Goal: Task Accomplishment & Management: Complete application form

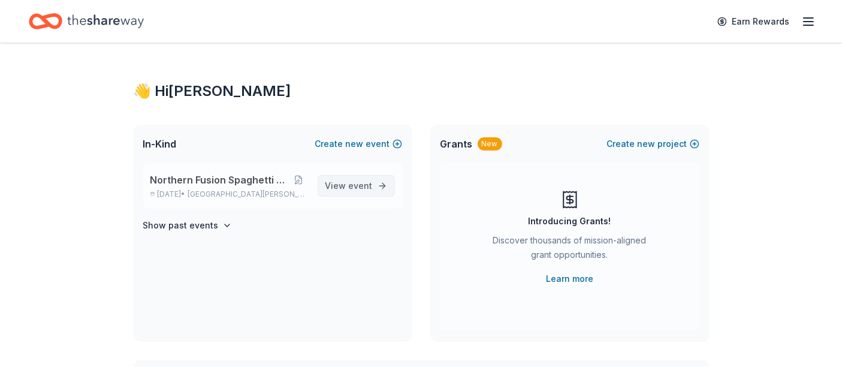
click at [332, 182] on span "View event" at bounding box center [348, 186] width 47 height 14
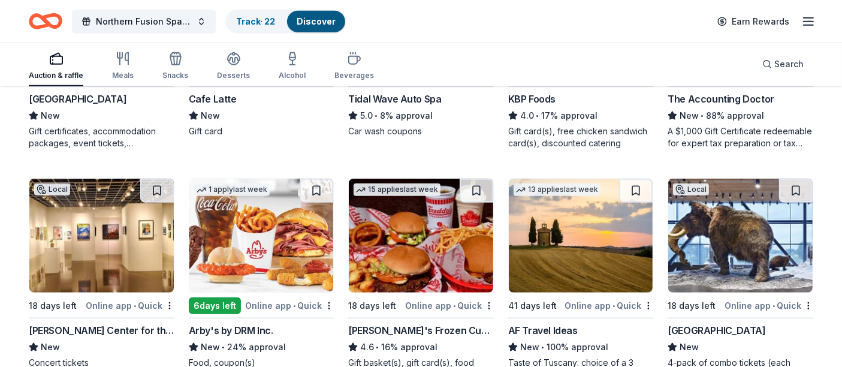
scroll to position [622, 0]
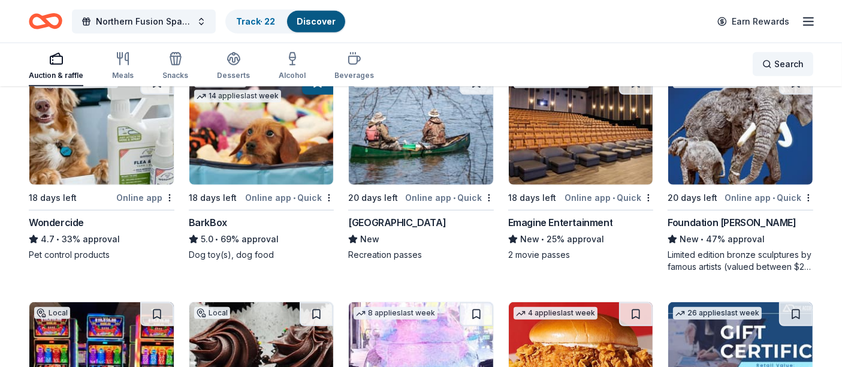
click at [791, 66] on span "Search" at bounding box center [788, 64] width 29 height 14
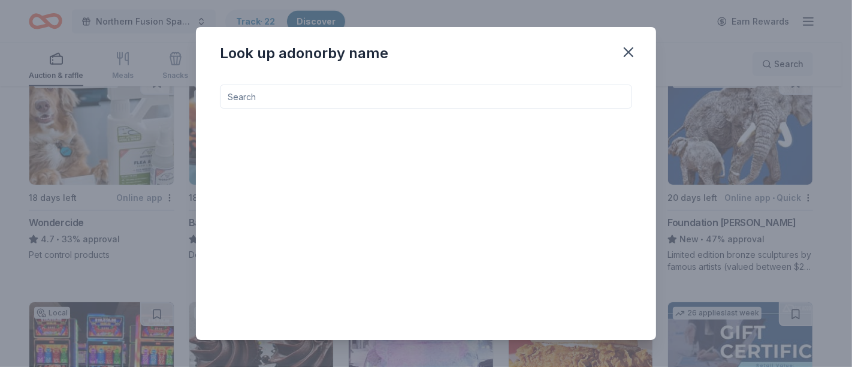
type input "D"
type input "b"
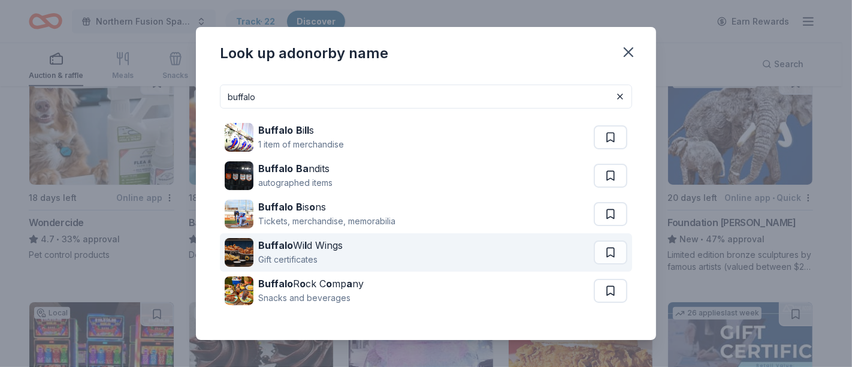
click at [278, 239] on div "Buffalo Wi l d Wings" at bounding box center [300, 245] width 85 height 14
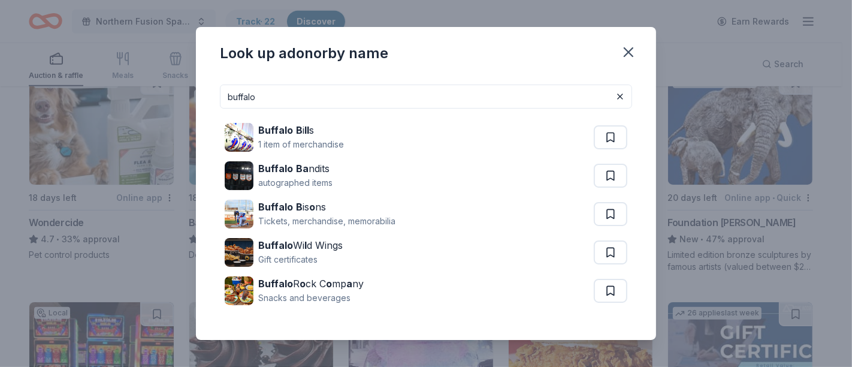
drag, startPoint x: 287, startPoint y: 103, endPoint x: 108, endPoint y: 100, distance: 178.1
click at [108, 100] on div "Look up a donor by name buffalo Buffalo B i ll s 1 item of merchandise Buffalo …" at bounding box center [426, 183] width 852 height 367
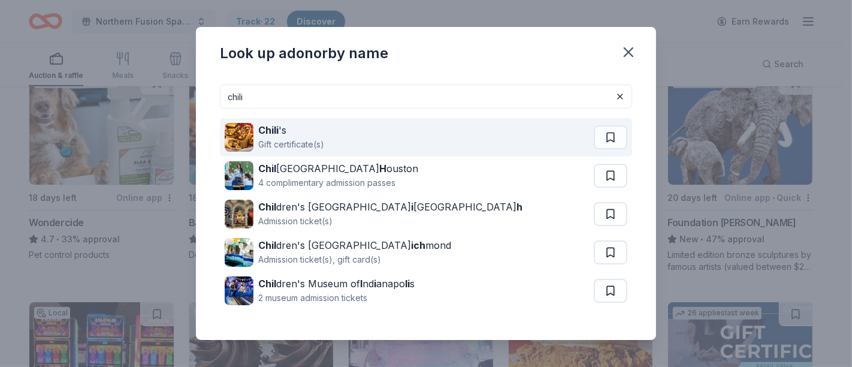
click at [236, 125] on img at bounding box center [239, 137] width 29 height 29
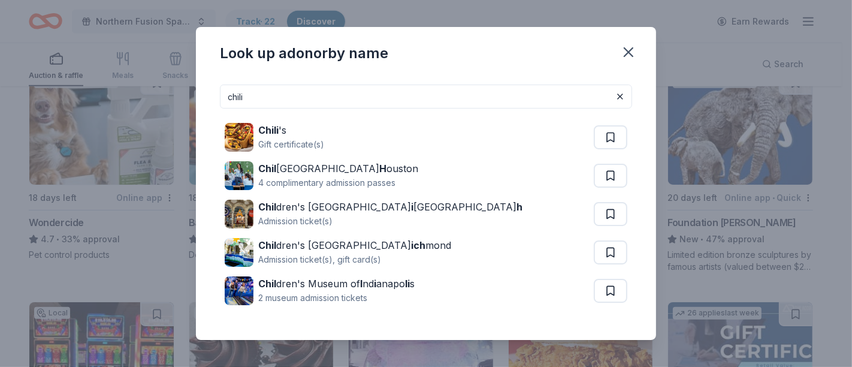
drag, startPoint x: 285, startPoint y: 94, endPoint x: 105, endPoint y: 90, distance: 180.5
click at [116, 90] on div "Look up a donor by name chili Chili 's Gift certificate(s) Chil dren’s Museum H…" at bounding box center [426, 183] width 852 height 367
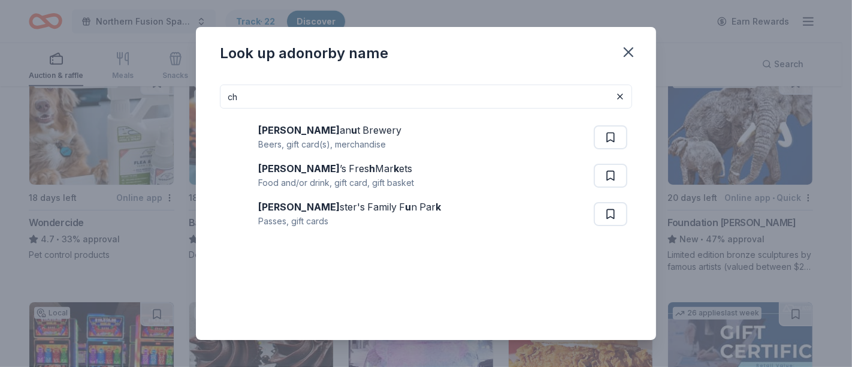
type input "c"
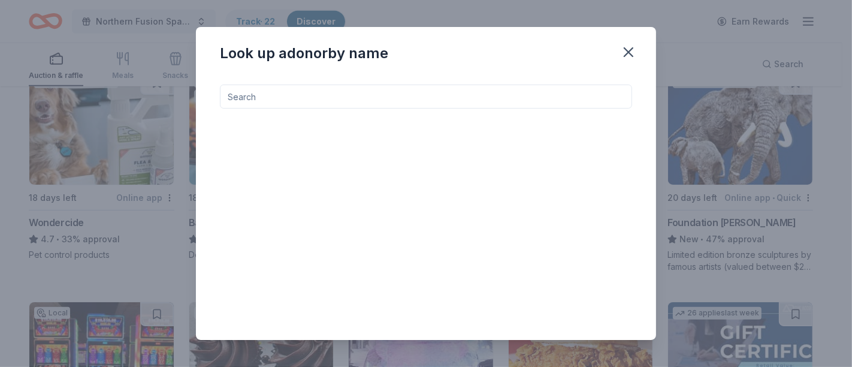
drag, startPoint x: 417, startPoint y: 96, endPoint x: 84, endPoint y: 101, distance: 333.3
click at [100, 98] on div "Look up a donor by name" at bounding box center [426, 183] width 852 height 367
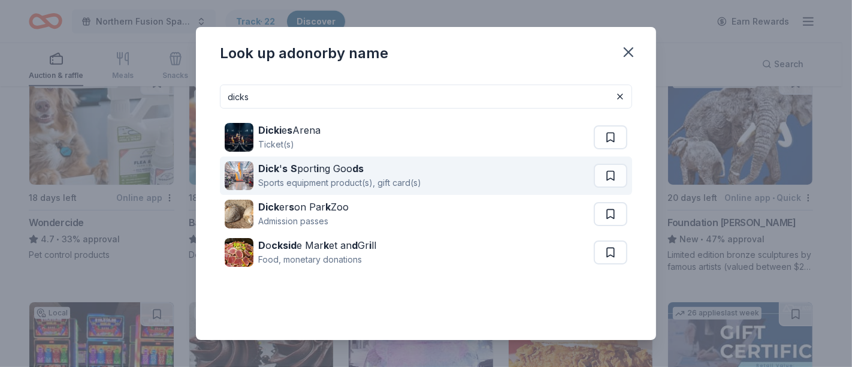
click at [281, 177] on div "Sports equipment product(s), gift card(s)" at bounding box center [339, 183] width 163 height 14
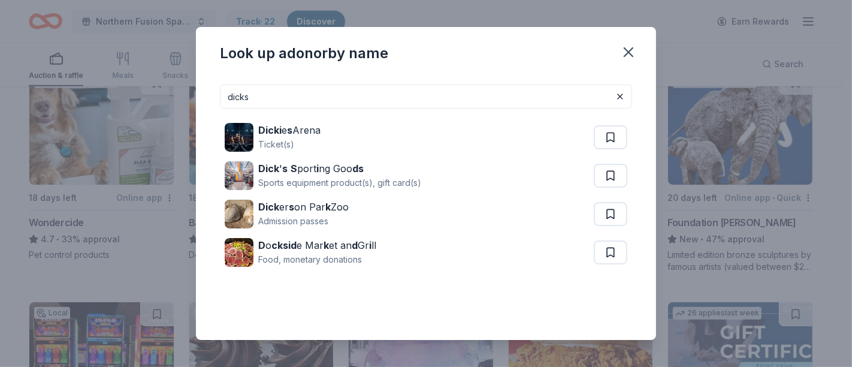
drag, startPoint x: 294, startPoint y: 102, endPoint x: 80, endPoint y: 90, distance: 214.9
click at [80, 90] on div "Look up a donor by name dicks Dicki e s Arena Ticket(s) Dick ' s S port i ng Go…" at bounding box center [426, 183] width 852 height 367
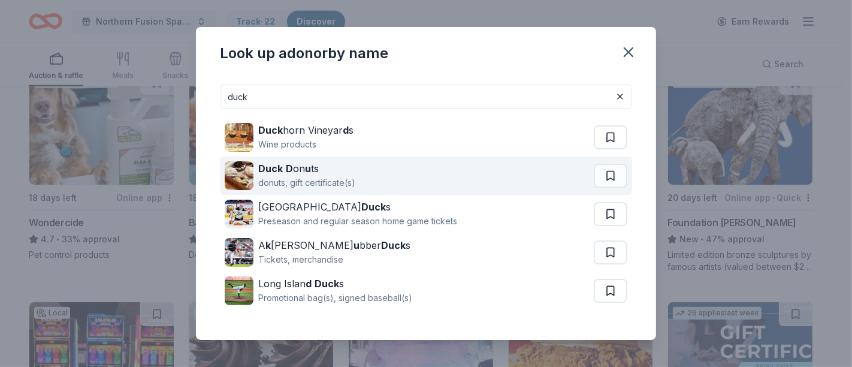
click at [272, 161] on div "Duck D on u ts" at bounding box center [306, 168] width 97 height 14
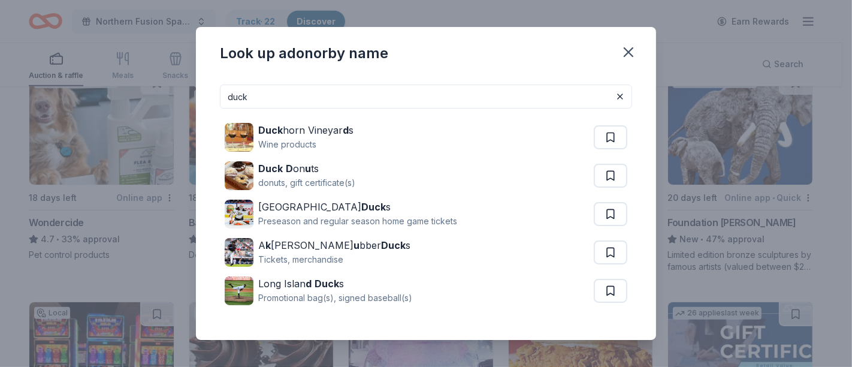
drag, startPoint x: 260, startPoint y: 95, endPoint x: 136, endPoint y: 94, distance: 124.1
click at [152, 94] on div "Look up a donor by name duck Duck horn Vineyar d s Wine products Duck D on u ts…" at bounding box center [426, 183] width 852 height 367
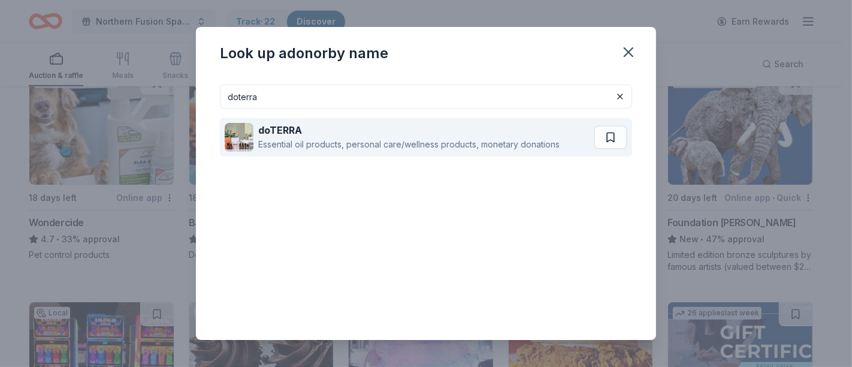
click at [405, 140] on div "Essential oil products, personal care/wellness products, monetary donations" at bounding box center [409, 144] width 302 height 14
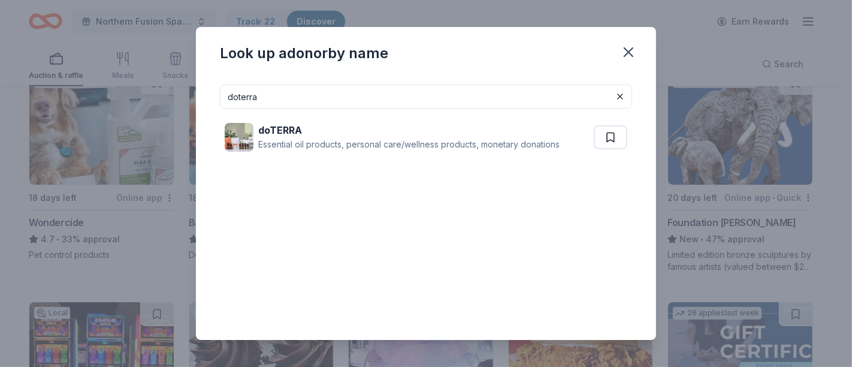
drag, startPoint x: 287, startPoint y: 108, endPoint x: 276, endPoint y: 101, distance: 12.6
click at [287, 108] on input "doterra" at bounding box center [426, 97] width 412 height 24
drag, startPoint x: 272, startPoint y: 100, endPoint x: 154, endPoint y: 100, distance: 118.1
click at [154, 100] on div "Look up a donor by name doterra doTERRA Essential oil products, personal care/w…" at bounding box center [426, 183] width 852 height 367
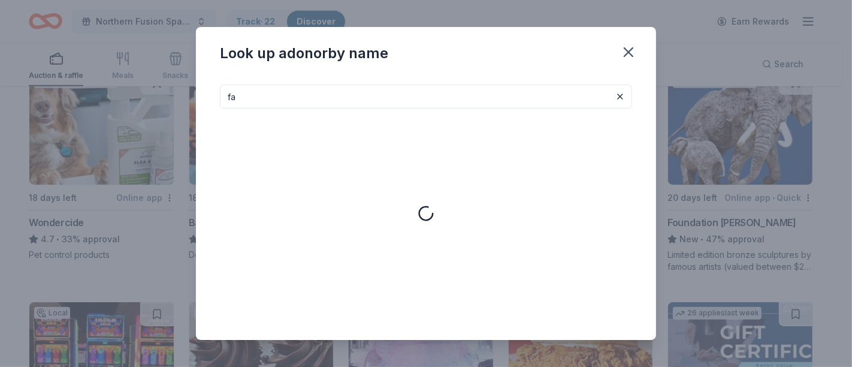
type input "f"
type input "l"
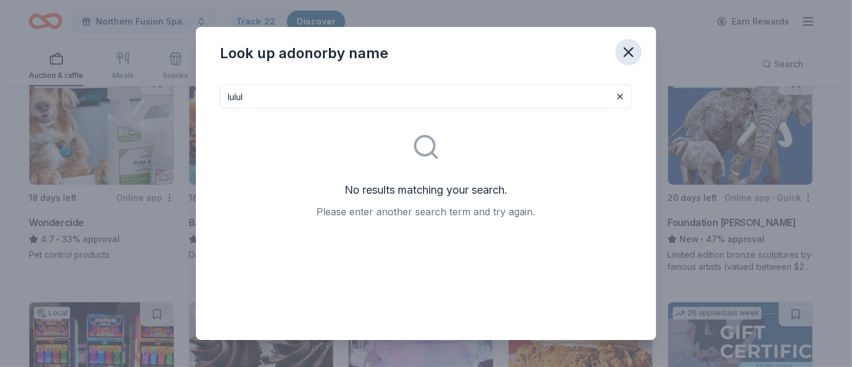
type input "lulul"
click at [626, 54] on icon "button" at bounding box center [628, 52] width 17 height 17
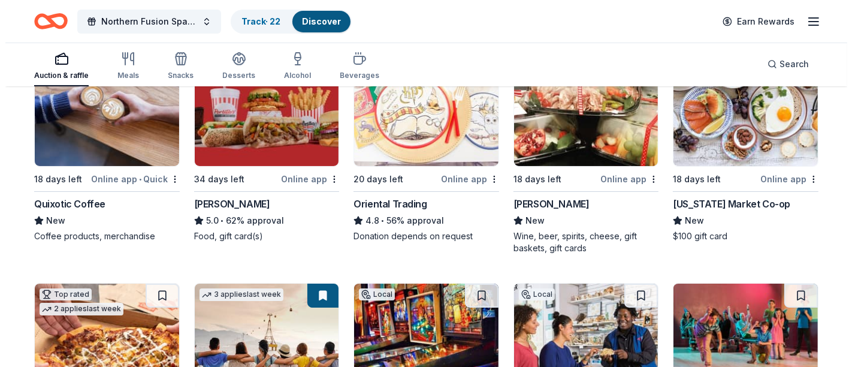
scroll to position [0, 0]
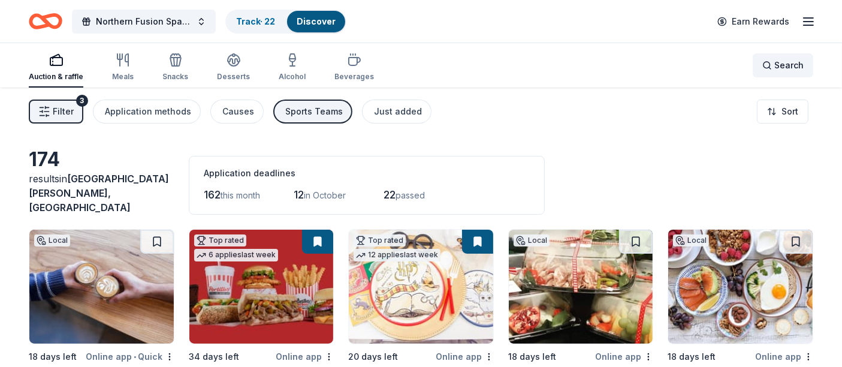
click at [798, 59] on span "Search" at bounding box center [788, 65] width 29 height 14
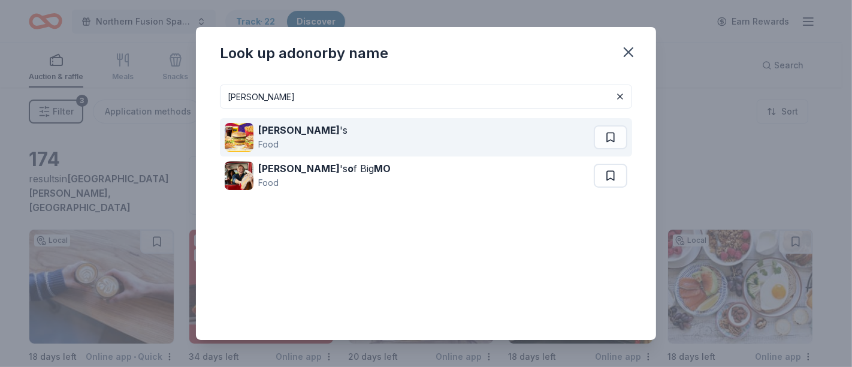
click at [287, 135] on strong "McDonald" at bounding box center [299, 130] width 82 height 12
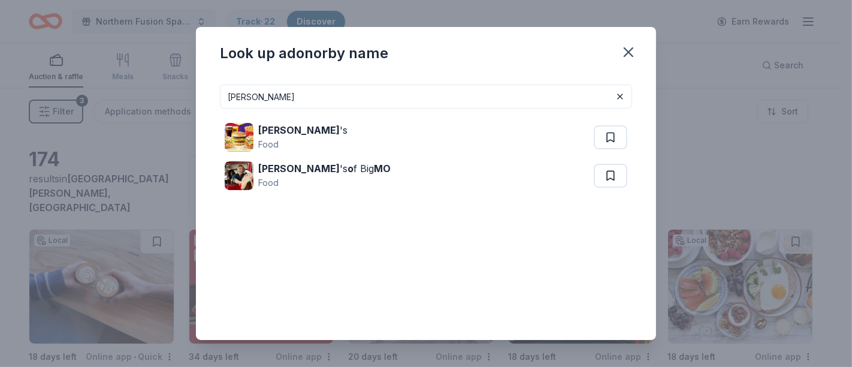
drag, startPoint x: 294, startPoint y: 91, endPoint x: 96, endPoint y: 92, distance: 198.4
click at [96, 92] on div "Look up a donor by name mcDONALD McDonald 's Food McDonald 's o f Big MO Food" at bounding box center [426, 183] width 852 height 367
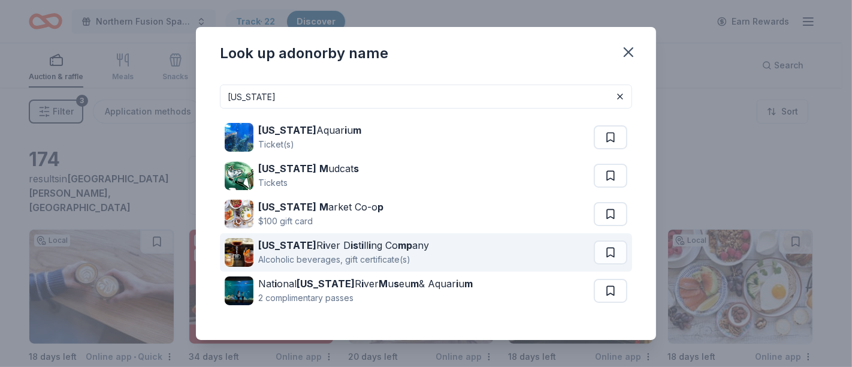
click at [284, 252] on div "Alcoholic beverages, gift certificate(s)" at bounding box center [343, 259] width 171 height 14
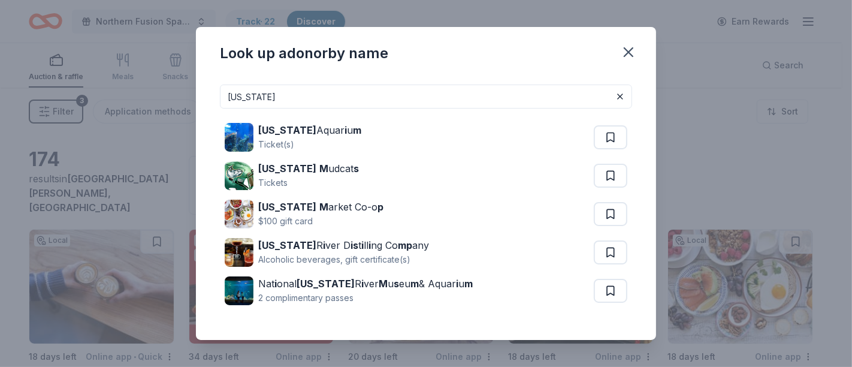
drag, startPoint x: 293, startPoint y: 94, endPoint x: 0, endPoint y: 103, distance: 292.7
click at [45, 98] on div "Look up a donor by name mississippi Mississippi Aquar i u m Ticket(s) Mississip…" at bounding box center [426, 183] width 852 height 367
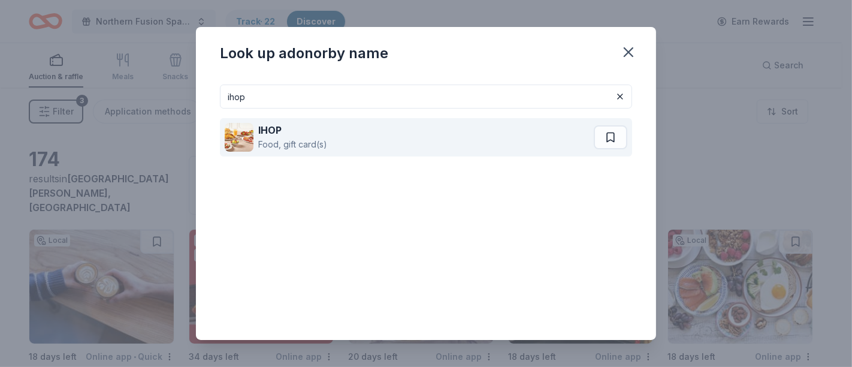
click at [249, 138] on img at bounding box center [239, 137] width 29 height 29
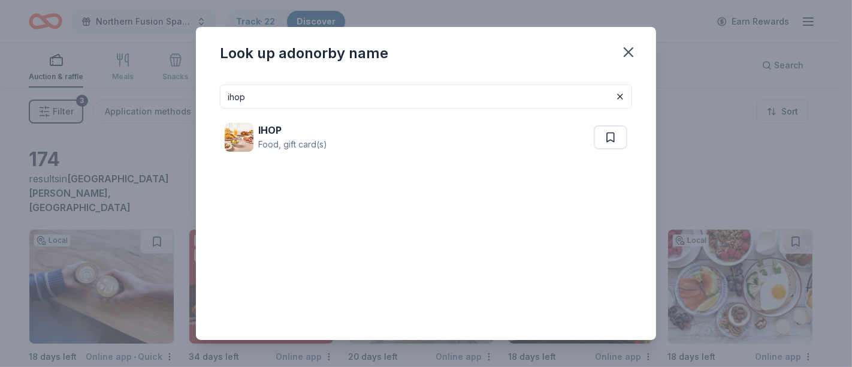
drag, startPoint x: 294, startPoint y: 101, endPoint x: 25, endPoint y: 102, distance: 269.1
click at [49, 98] on div "Look up a donor by name ihop IHOP Food, gift card(s)" at bounding box center [426, 183] width 852 height 367
type input "jersey"
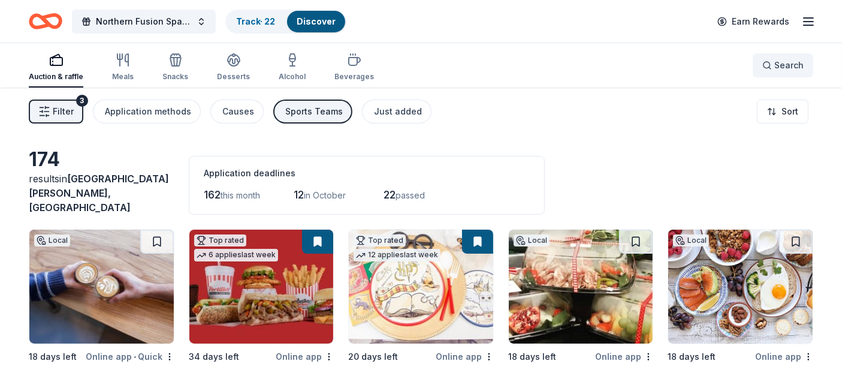
click at [783, 74] on button "Search" at bounding box center [783, 65] width 61 height 24
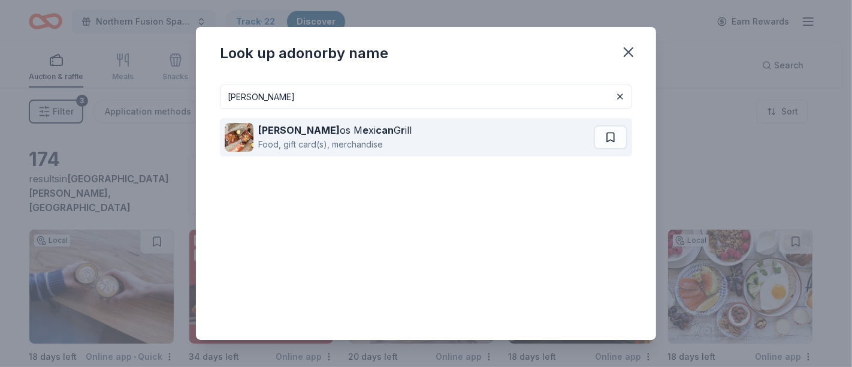
click at [376, 133] on strong "can" at bounding box center [385, 130] width 18 height 12
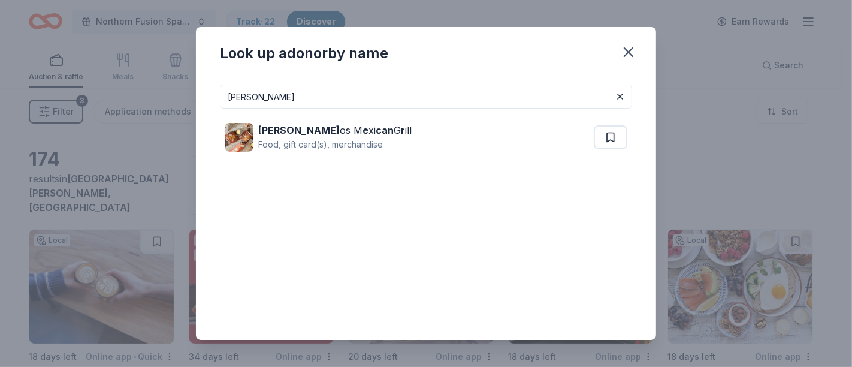
drag, startPoint x: 301, startPoint y: 95, endPoint x: 171, endPoint y: 97, distance: 130.1
click at [171, 97] on div "Look up a donor by name pancher Pancher os M e xi can G r ill Food, gift card(s…" at bounding box center [426, 183] width 852 height 367
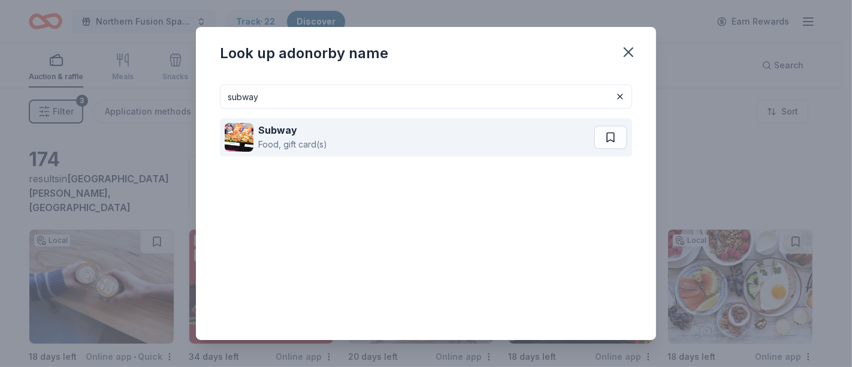
click at [477, 131] on div "Subway Food, gift card(s)" at bounding box center [409, 137] width 369 height 38
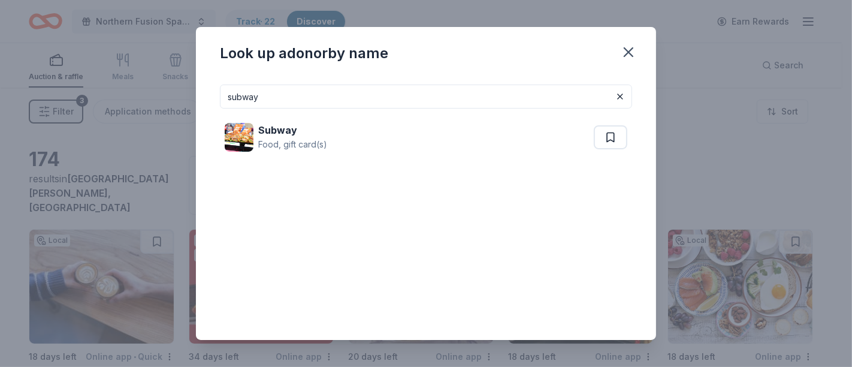
drag, startPoint x: 301, startPoint y: 100, endPoint x: 131, endPoint y: 105, distance: 170.3
click at [131, 105] on div "Look up a donor by name subway Subway Food, gift card(s)" at bounding box center [426, 183] width 852 height 367
type input "texas"
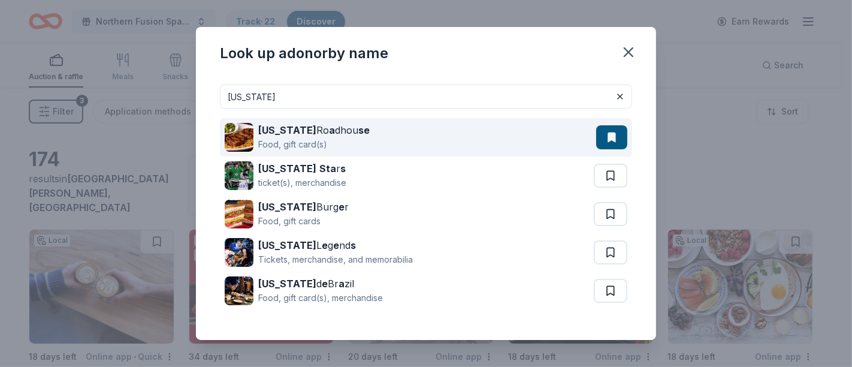
click at [293, 139] on div "Food, gift card(s)" at bounding box center [313, 144] width 111 height 14
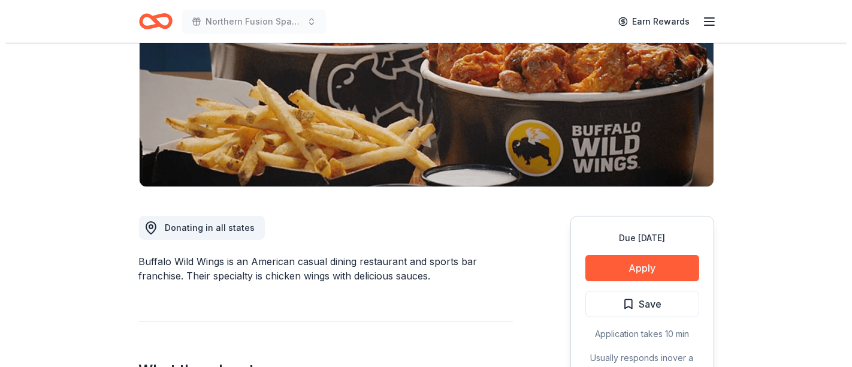
scroll to position [266, 0]
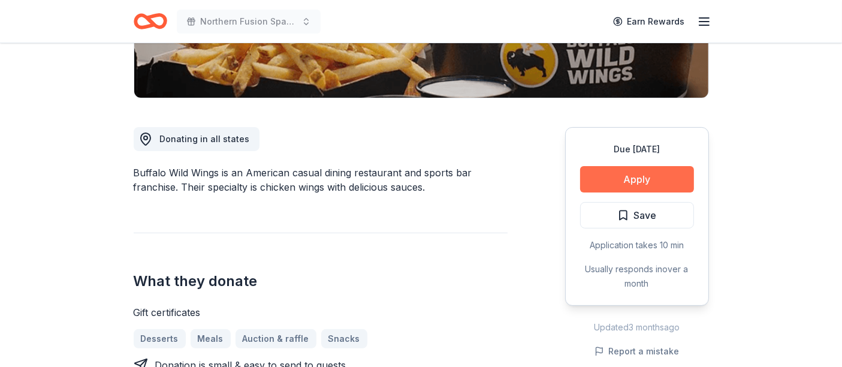
click at [626, 177] on button "Apply" at bounding box center [637, 179] width 114 height 26
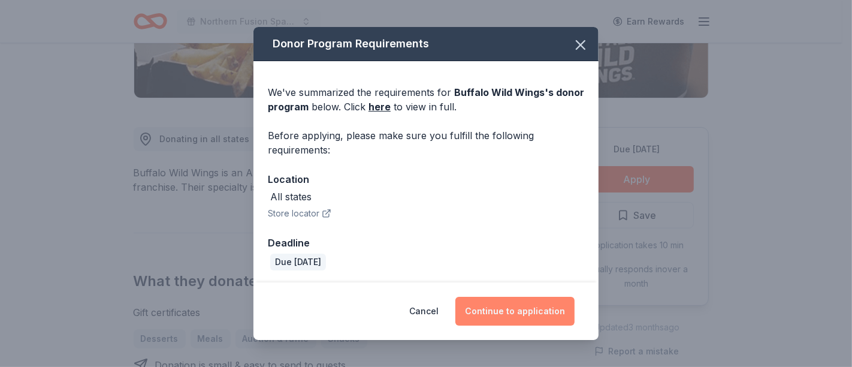
click at [508, 309] on button "Continue to application" at bounding box center [515, 311] width 119 height 29
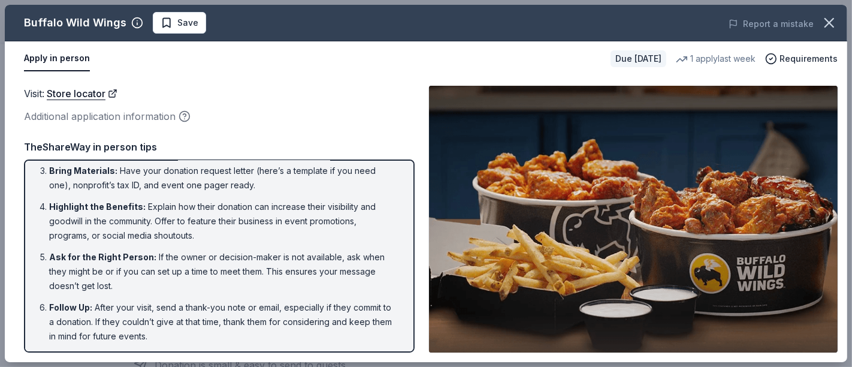
scroll to position [0, 0]
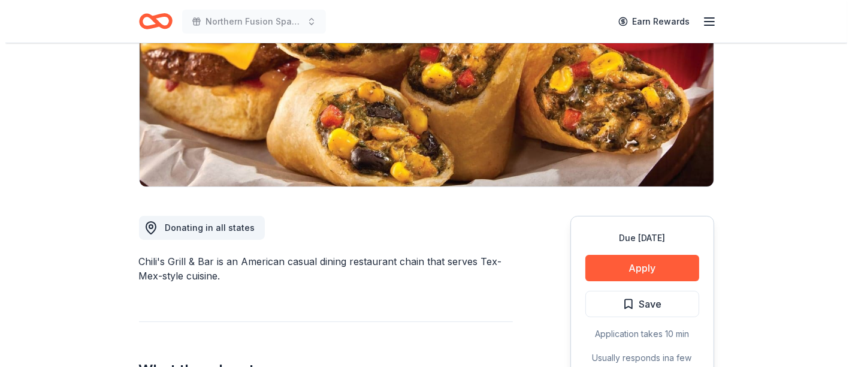
scroll to position [266, 0]
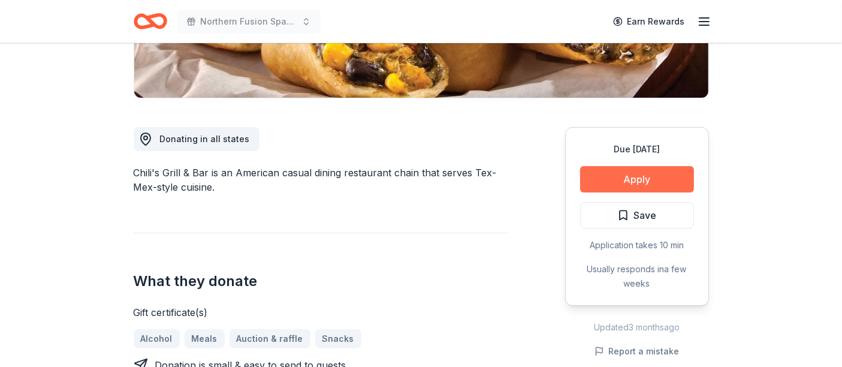
click at [601, 185] on button "Apply" at bounding box center [637, 179] width 114 height 26
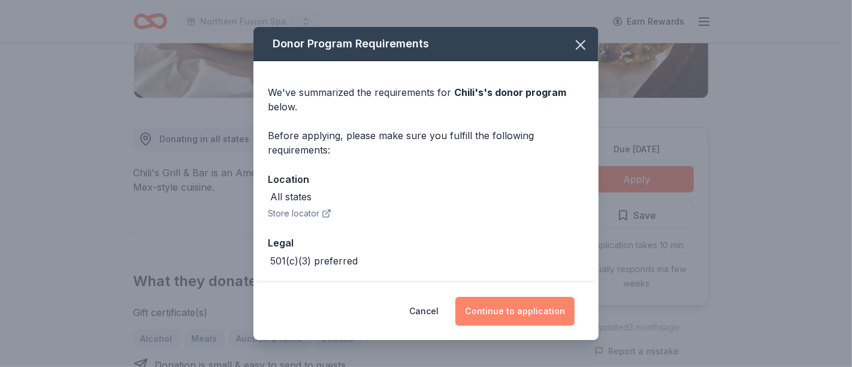
click at [498, 300] on button "Continue to application" at bounding box center [515, 311] width 119 height 29
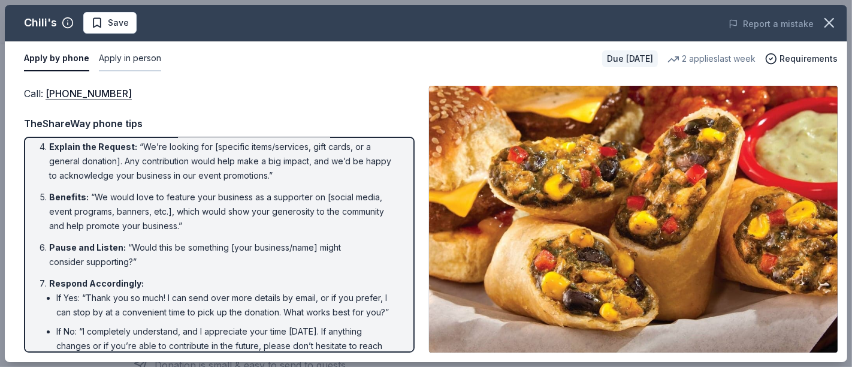
click at [152, 62] on button "Apply in person" at bounding box center [130, 58] width 62 height 25
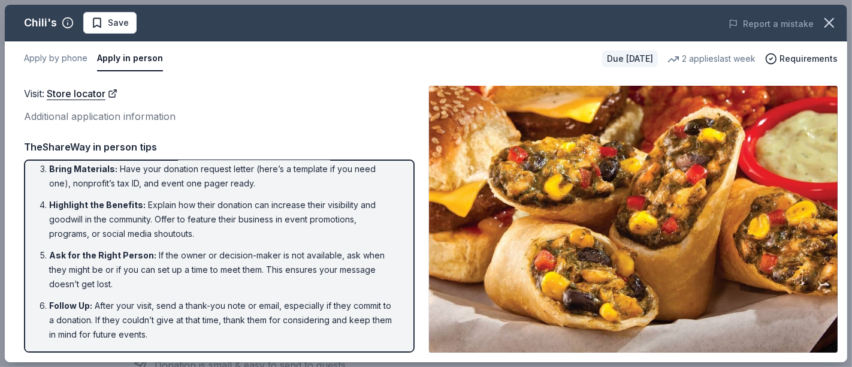
scroll to position [79, 0]
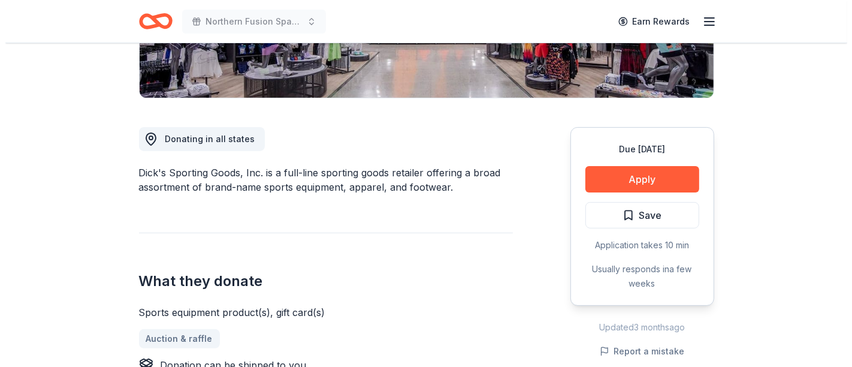
scroll to position [355, 0]
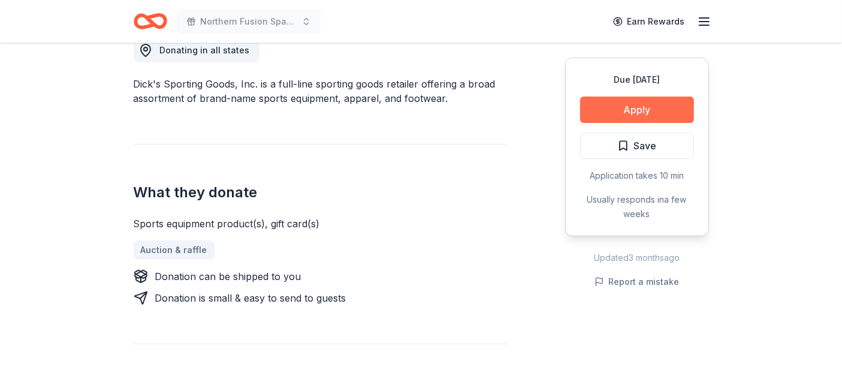
click at [594, 100] on button "Apply" at bounding box center [637, 110] width 114 height 26
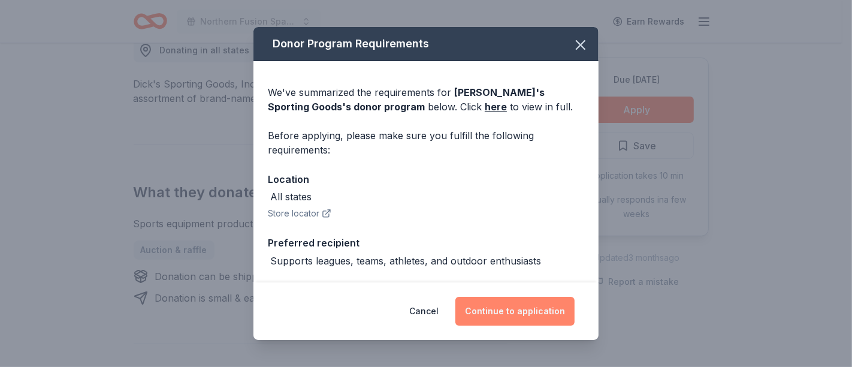
click at [510, 306] on button "Continue to application" at bounding box center [515, 311] width 119 height 29
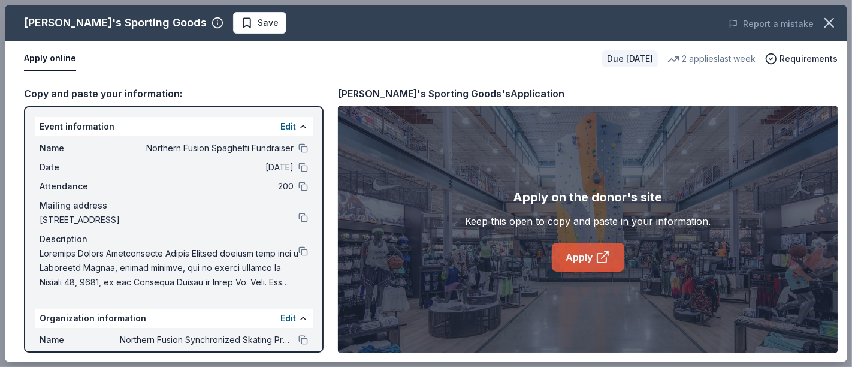
click at [570, 257] on link "Apply" at bounding box center [588, 257] width 73 height 29
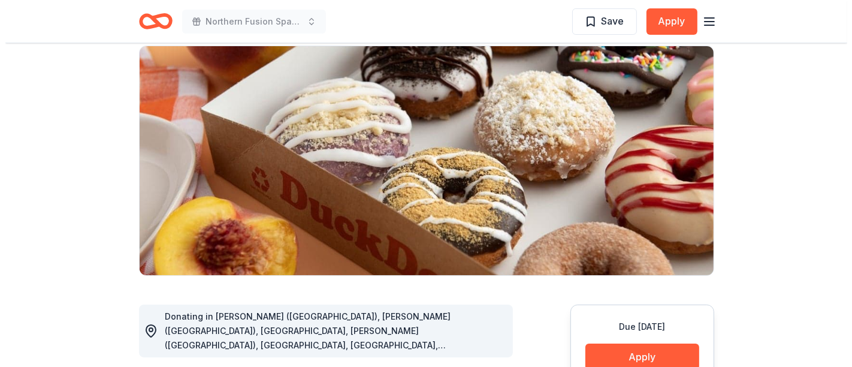
scroll to position [177, 0]
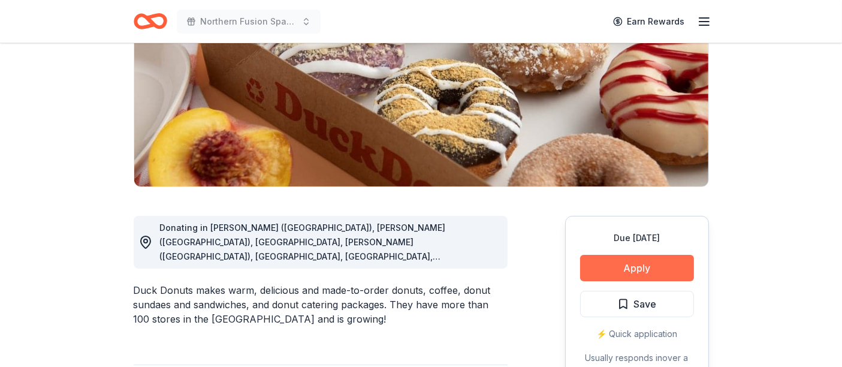
click at [615, 267] on button "Apply" at bounding box center [637, 268] width 114 height 26
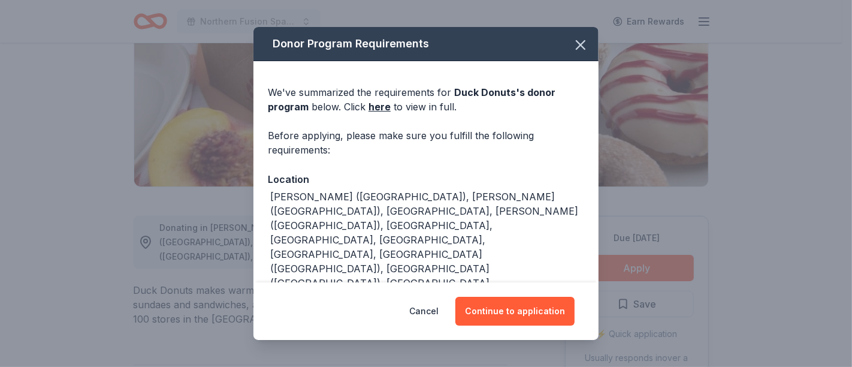
scroll to position [44, 0]
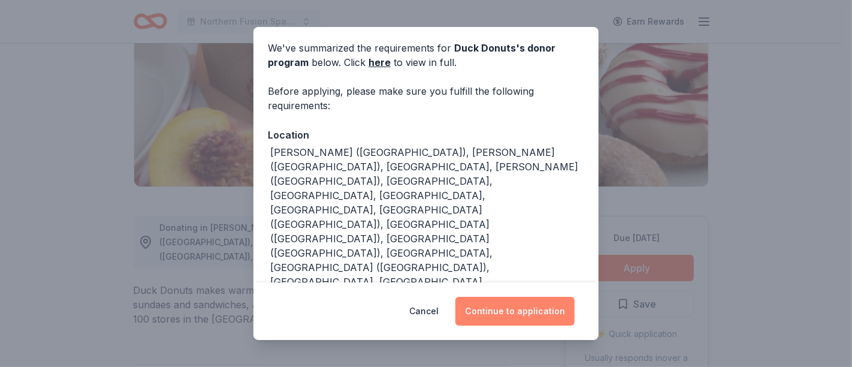
click at [517, 316] on button "Continue to application" at bounding box center [515, 311] width 119 height 29
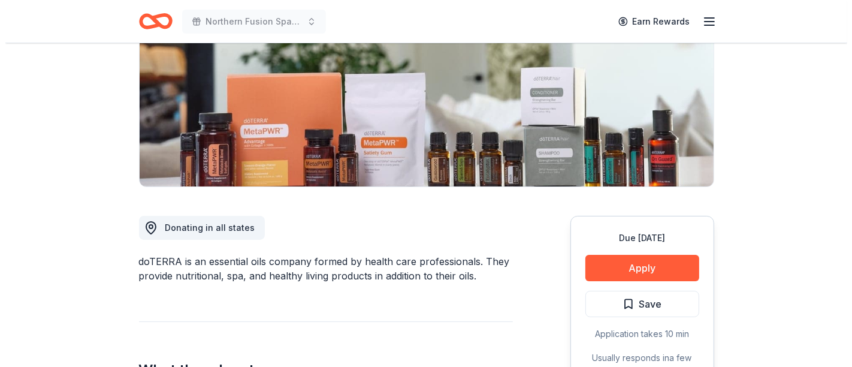
scroll to position [266, 0]
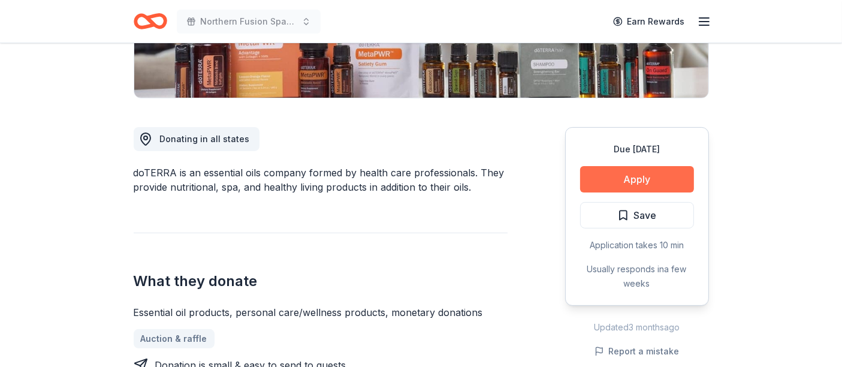
click at [601, 177] on button "Apply" at bounding box center [637, 179] width 114 height 26
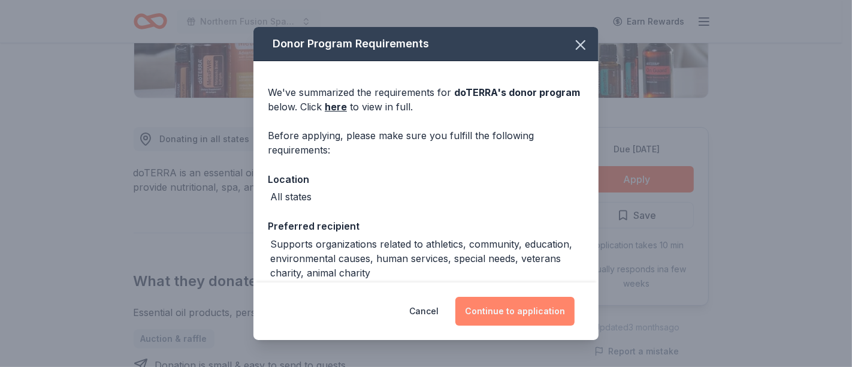
click at [484, 311] on button "Continue to application" at bounding box center [515, 311] width 119 height 29
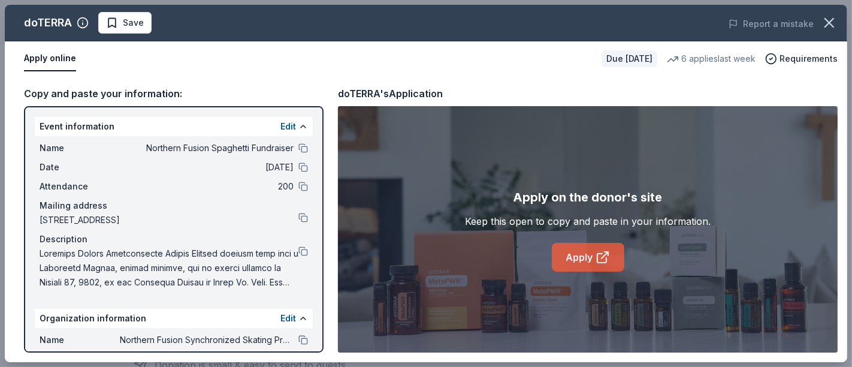
click at [572, 247] on link "Apply" at bounding box center [588, 257] width 73 height 29
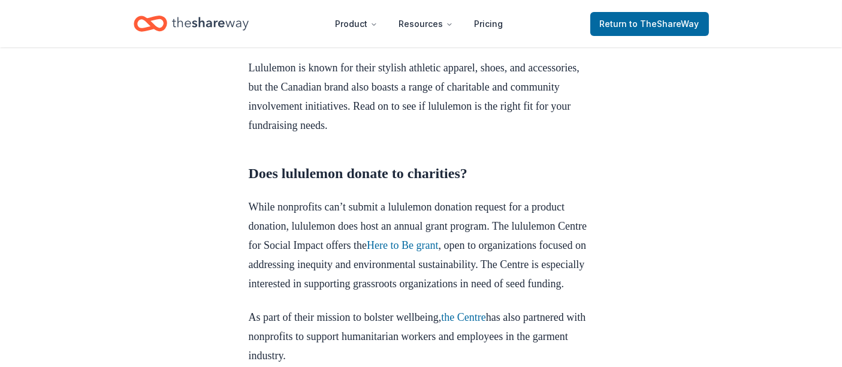
scroll to position [444, 0]
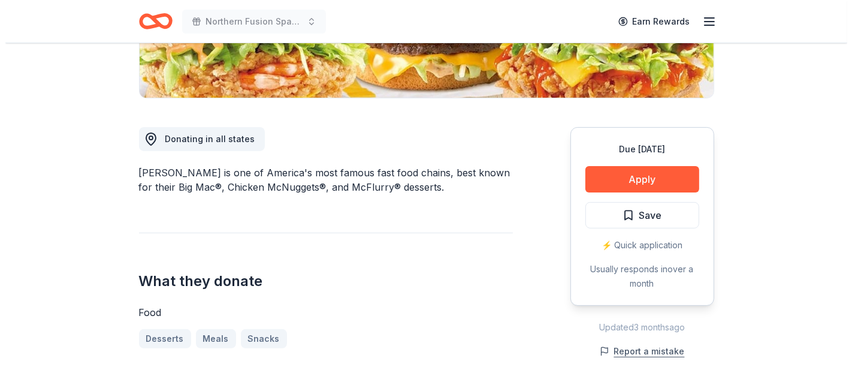
scroll to position [355, 0]
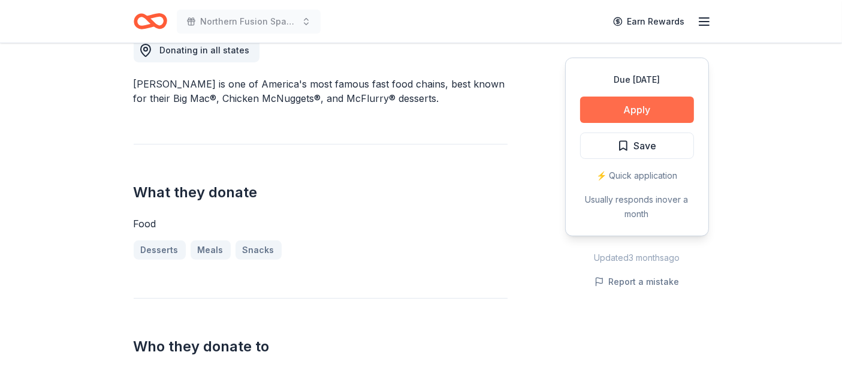
click at [616, 115] on button "Apply" at bounding box center [637, 110] width 114 height 26
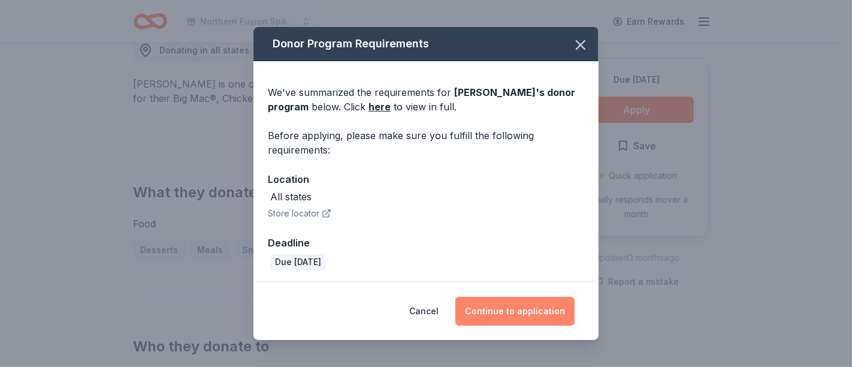
click at [499, 314] on button "Continue to application" at bounding box center [515, 311] width 119 height 29
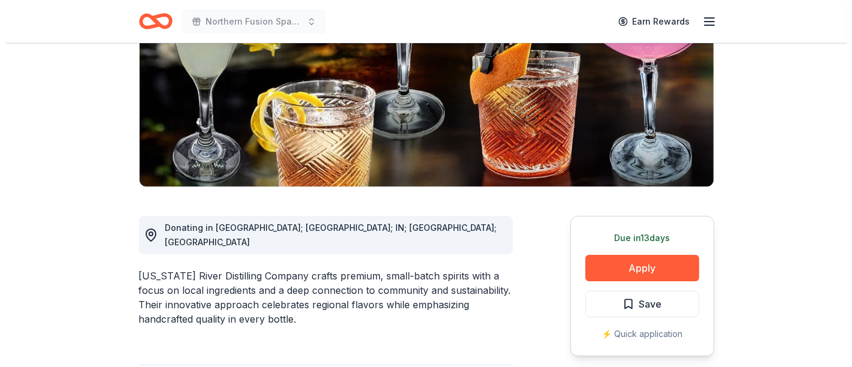
scroll to position [266, 0]
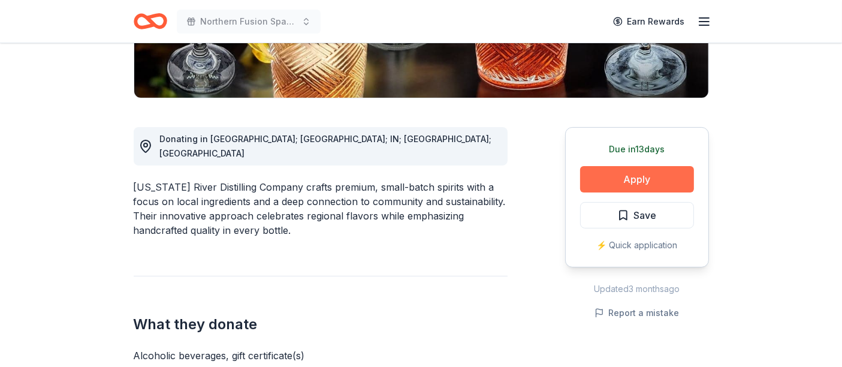
click at [616, 177] on button "Apply" at bounding box center [637, 179] width 114 height 26
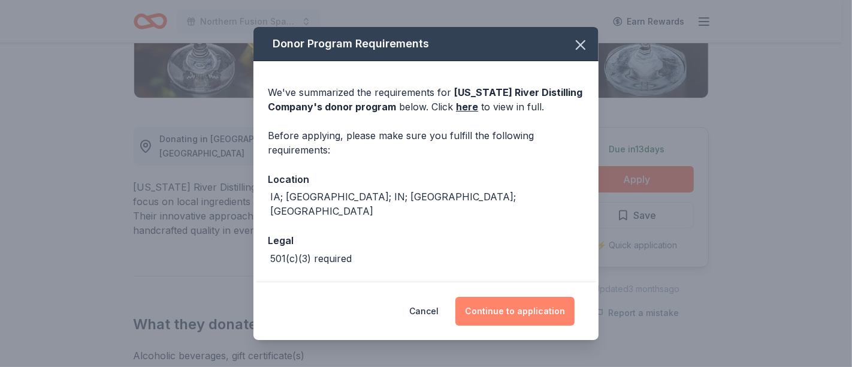
click at [508, 312] on button "Continue to application" at bounding box center [515, 311] width 119 height 29
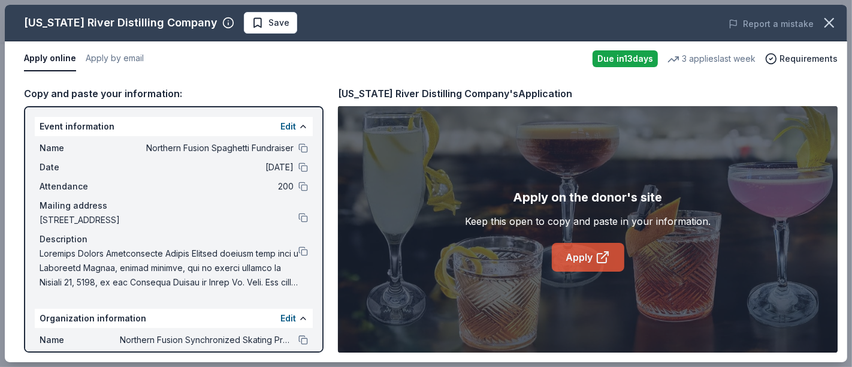
click at [584, 252] on link "Apply" at bounding box center [588, 257] width 73 height 29
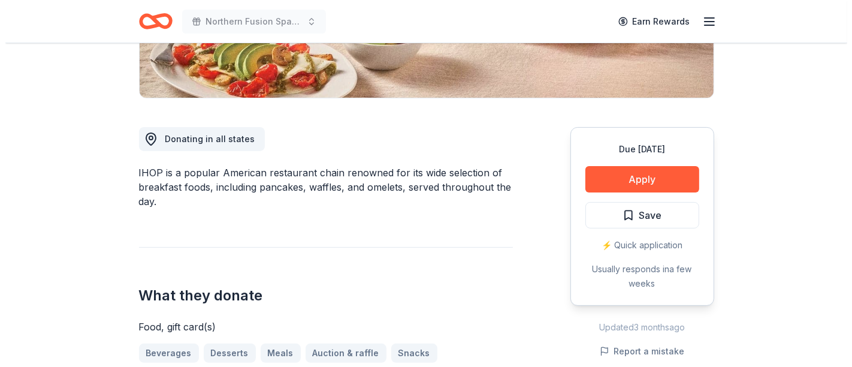
scroll to position [355, 0]
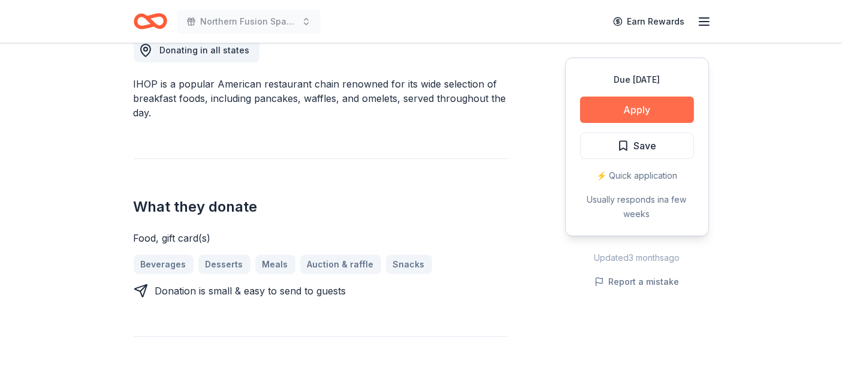
click at [587, 112] on button "Apply" at bounding box center [637, 110] width 114 height 26
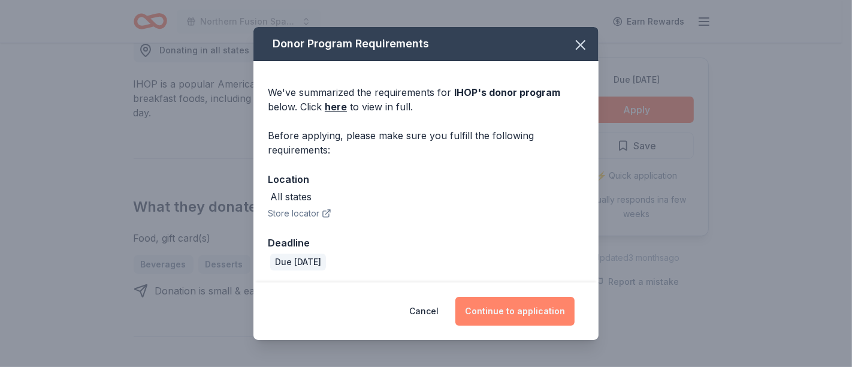
click at [492, 311] on button "Continue to application" at bounding box center [515, 311] width 119 height 29
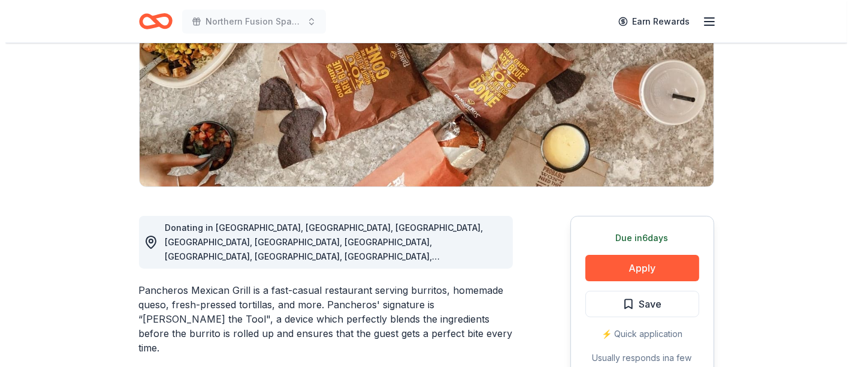
scroll to position [266, 0]
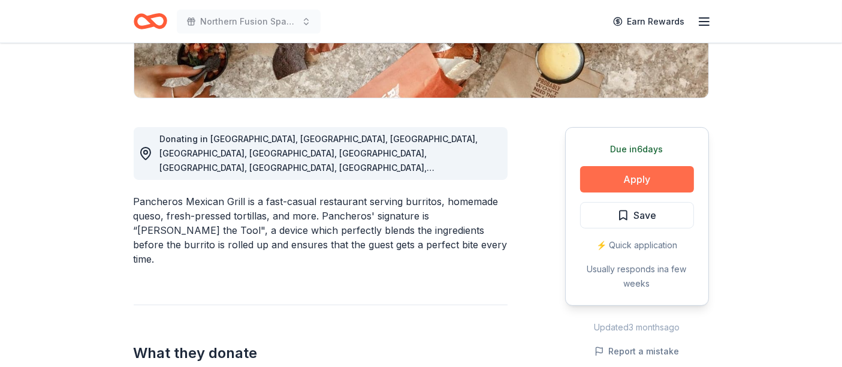
click at [616, 179] on button "Apply" at bounding box center [637, 179] width 114 height 26
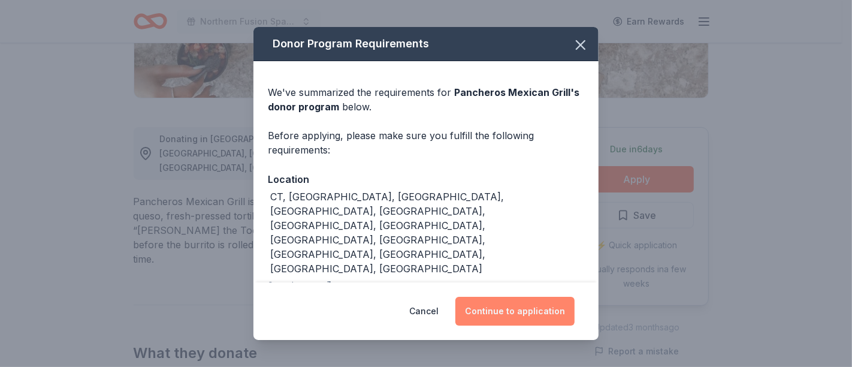
click at [486, 299] on button "Continue to application" at bounding box center [515, 311] width 119 height 29
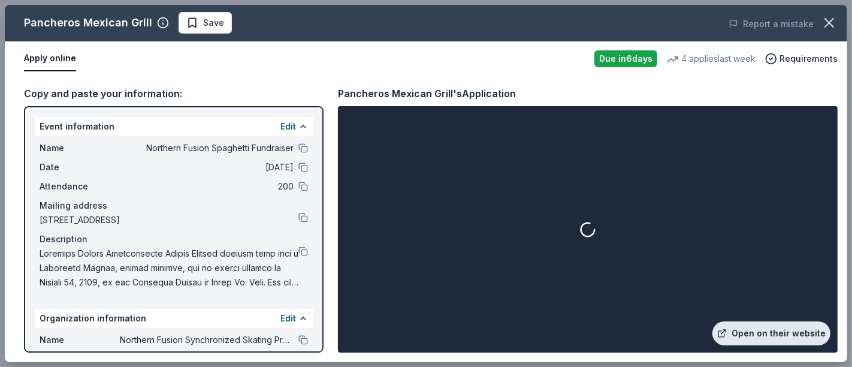
click at [745, 326] on link "Open on their website" at bounding box center [772, 333] width 118 height 24
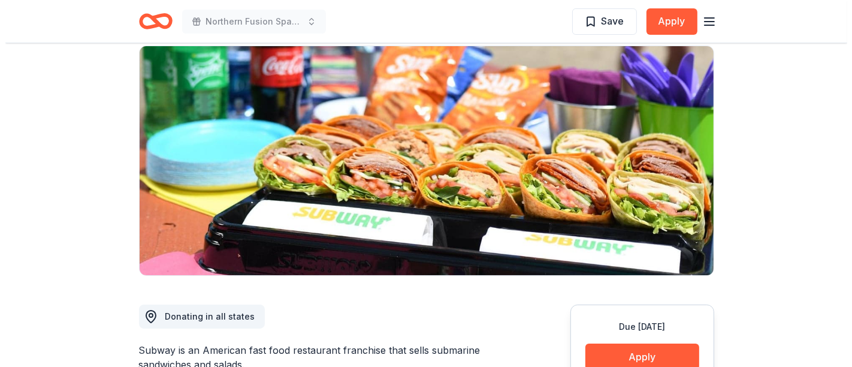
scroll to position [177, 0]
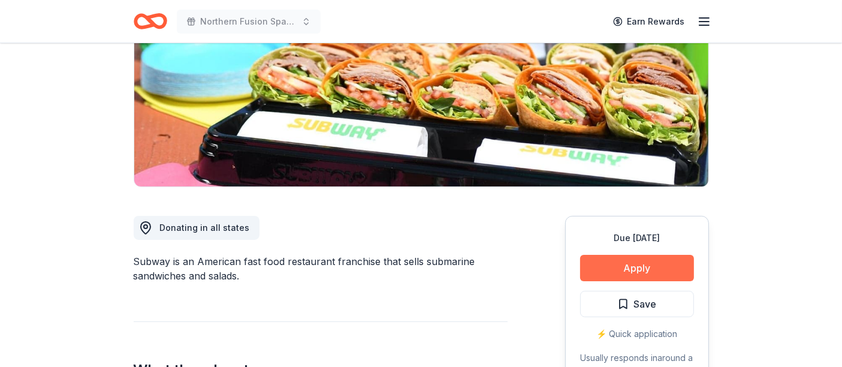
click at [629, 279] on button "Apply" at bounding box center [637, 268] width 114 height 26
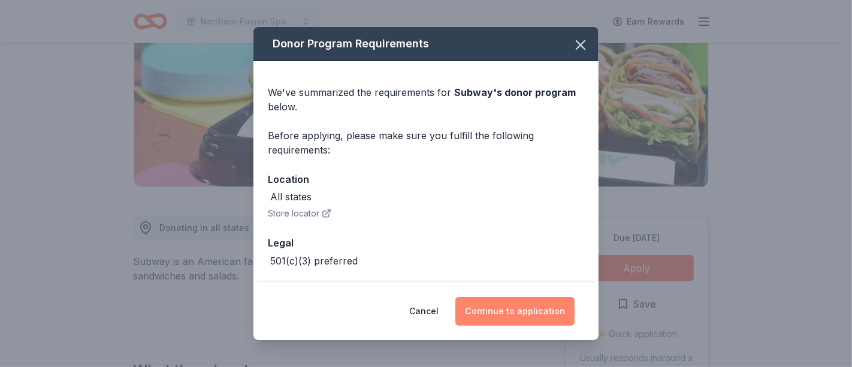
click at [544, 309] on button "Continue to application" at bounding box center [515, 311] width 119 height 29
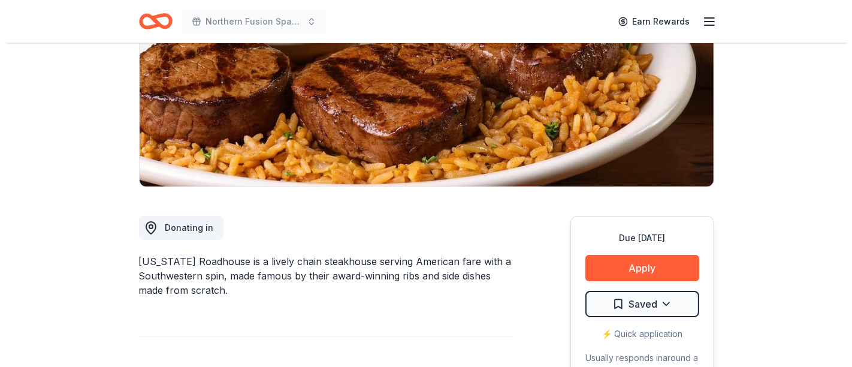
scroll to position [266, 0]
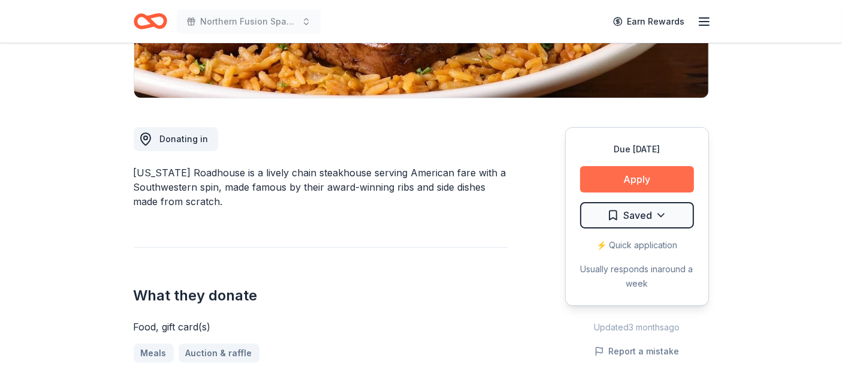
click at [611, 174] on button "Apply" at bounding box center [637, 179] width 114 height 26
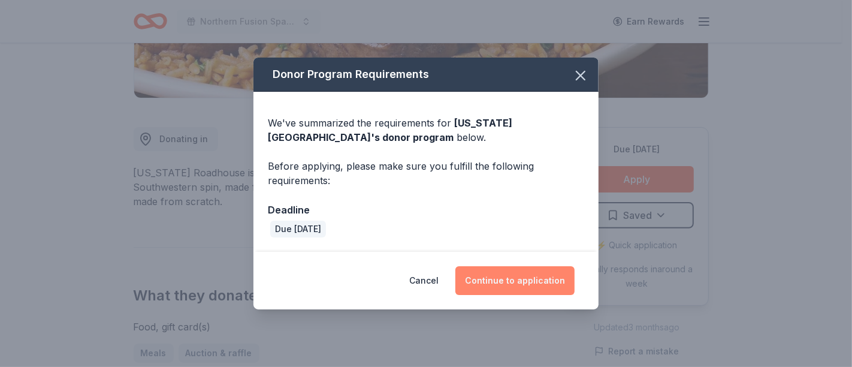
click at [536, 280] on button "Continue to application" at bounding box center [515, 280] width 119 height 29
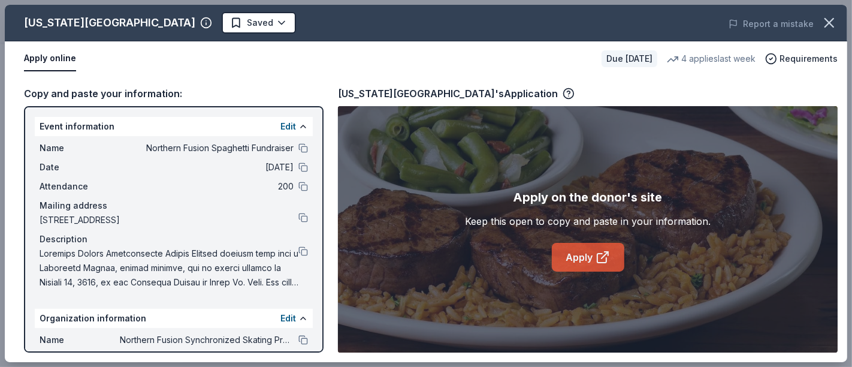
click at [586, 251] on link "Apply" at bounding box center [588, 257] width 73 height 29
